Goal: Check status: Check status

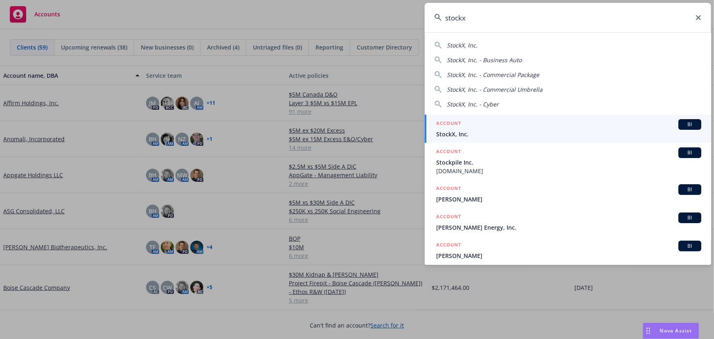
type input "stockx"
click at [534, 128] on div "ACCOUNT BI" at bounding box center [568, 124] width 265 height 11
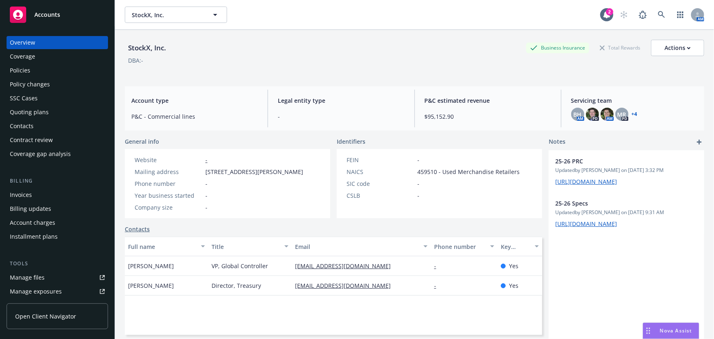
click at [90, 68] on div "Policies" at bounding box center [57, 70] width 95 height 13
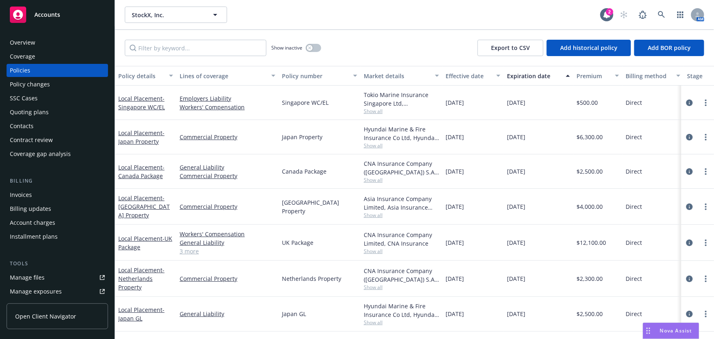
click at [58, 115] on div "Quoting plans" at bounding box center [57, 112] width 95 height 13
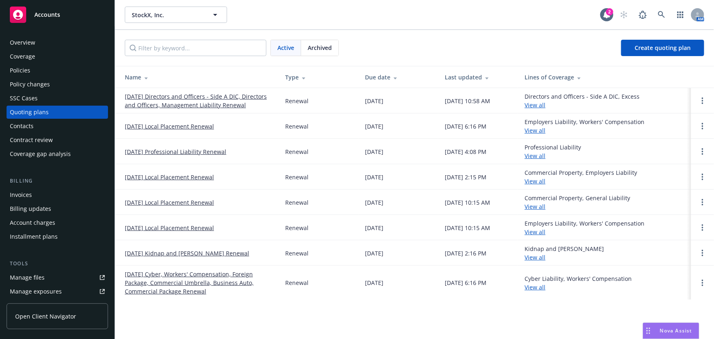
click at [197, 153] on link "[DATE] Professional Liability Renewal" at bounding box center [175, 151] width 101 height 9
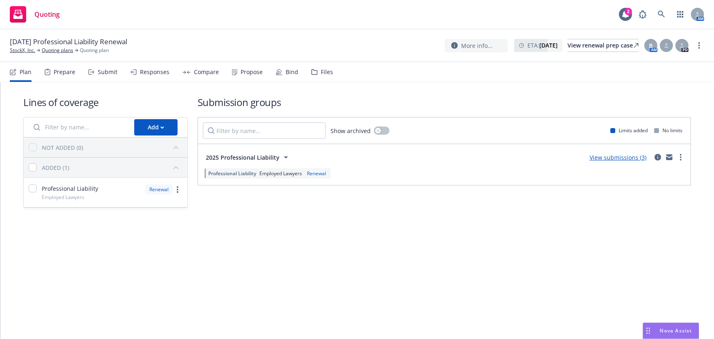
click at [151, 71] on div "Responses" at bounding box center [154, 72] width 29 height 7
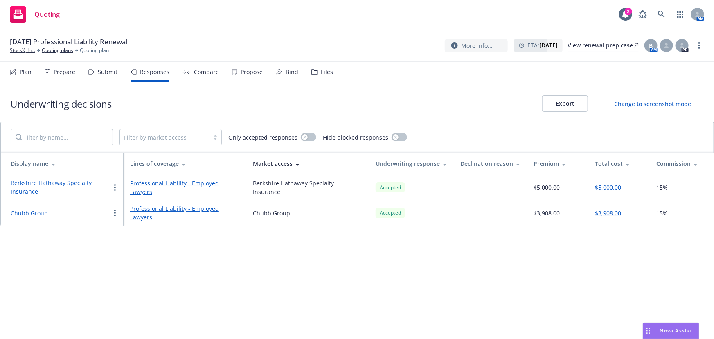
click at [113, 72] on div "Submit" at bounding box center [108, 72] width 20 height 7
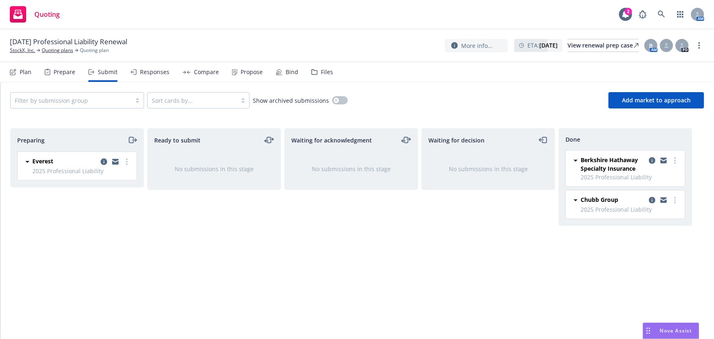
click at [153, 74] on div "Responses" at bounding box center [154, 72] width 29 height 7
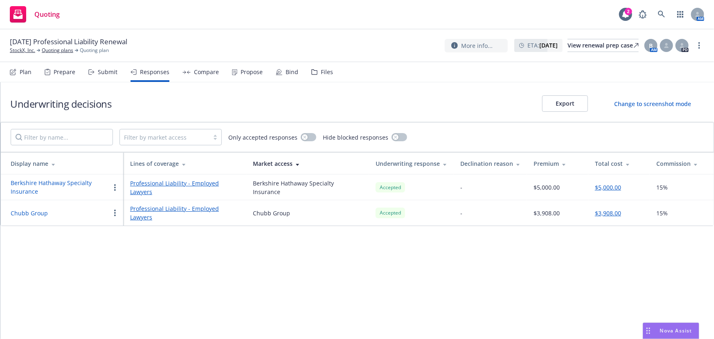
click at [43, 211] on button "Chubb Group" at bounding box center [29, 213] width 37 height 9
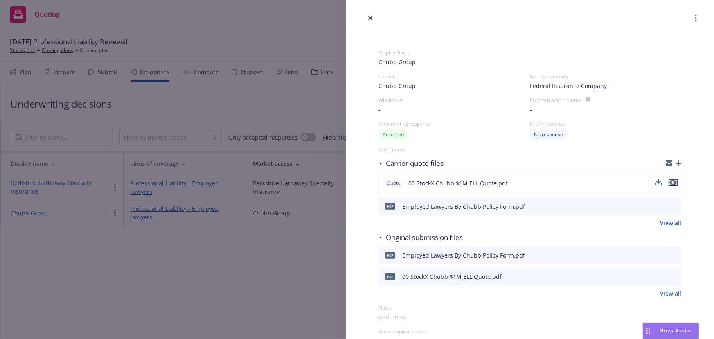
click at [669, 182] on icon "preview file" at bounding box center [672, 183] width 7 height 6
